Goal: Information Seeking & Learning: Check status

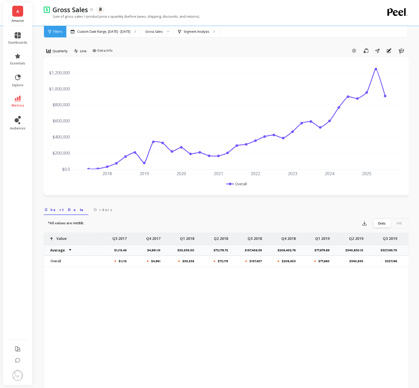
click at [22, 101] on link "metrics" at bounding box center [17, 102] width 19 height 12
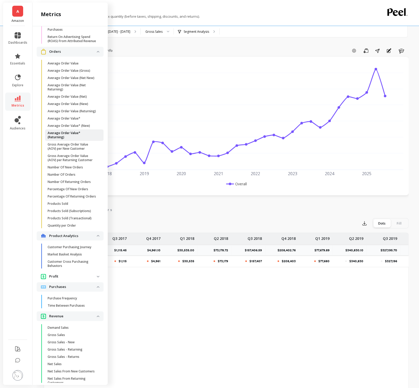
scroll to position [567, 0]
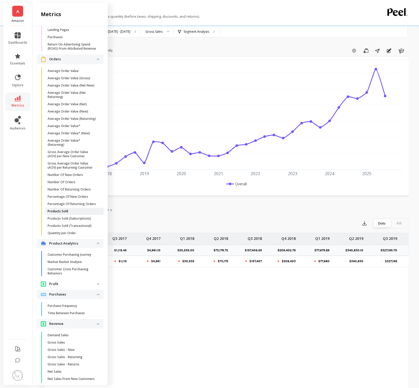
click at [65, 202] on p "Products Sold" at bounding box center [58, 211] width 21 height 4
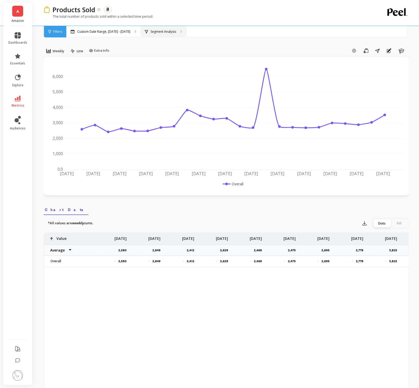
click at [159, 31] on p "Segment Analysis" at bounding box center [163, 32] width 25 height 4
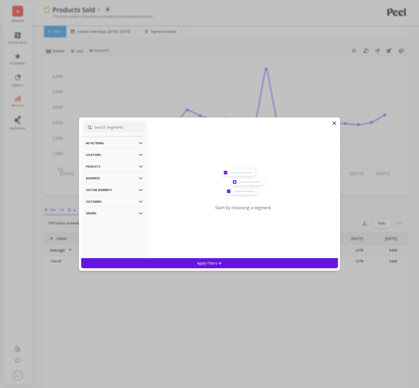
click at [123, 164] on p "Products" at bounding box center [115, 166] width 58 height 13
click at [113, 177] on div "ASIN" at bounding box center [115, 176] width 62 height 8
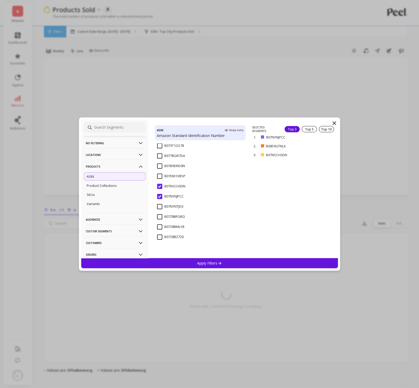
scroll to position [96, 0]
click at [161, 177] on input "B07NSCH3DN" at bounding box center [171, 179] width 28 height 5
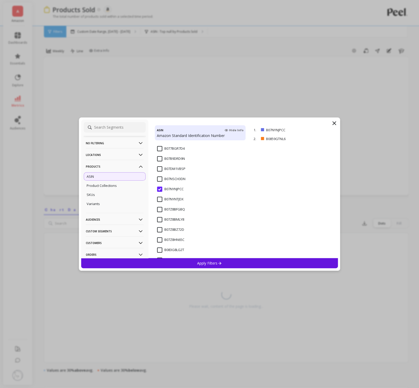
scroll to position [167, 0]
click at [158, 198] on input "B0859GTNL6" at bounding box center [170, 198] width 27 height 5
click at [204, 202] on div "Apply Filters" at bounding box center [209, 263] width 257 height 10
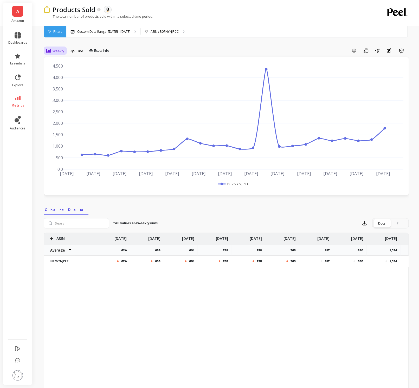
click at [61, 50] on span "Weekly" at bounding box center [59, 51] width 12 height 5
click at [59, 90] on div "Monthly" at bounding box center [63, 92] width 30 height 5
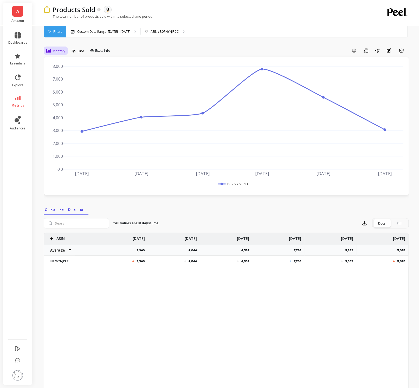
click at [62, 50] on span "Monthly" at bounding box center [59, 51] width 13 height 5
click at [60, 72] on div "Daily" at bounding box center [63, 72] width 30 height 5
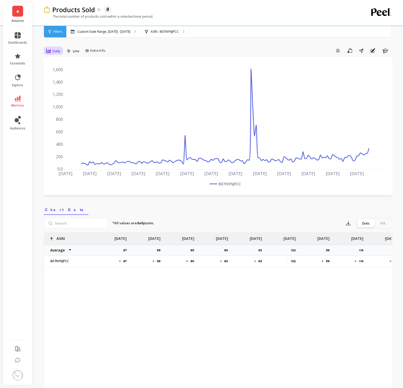
click at [53, 52] on span "Daily" at bounding box center [57, 51] width 8 height 5
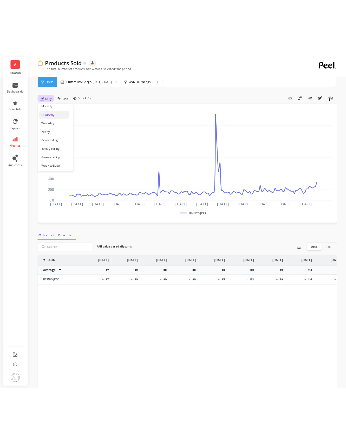
scroll to position [41, 0]
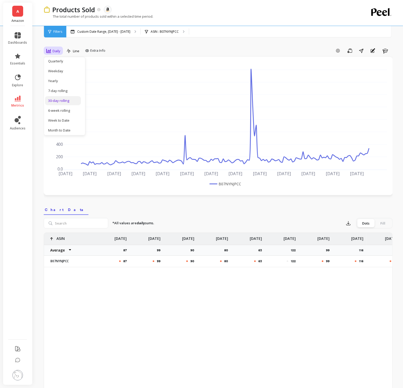
click at [64, 103] on div "30-day rolling" at bounding box center [63, 100] width 36 height 9
